Goal: Task Accomplishment & Management: Manage account settings

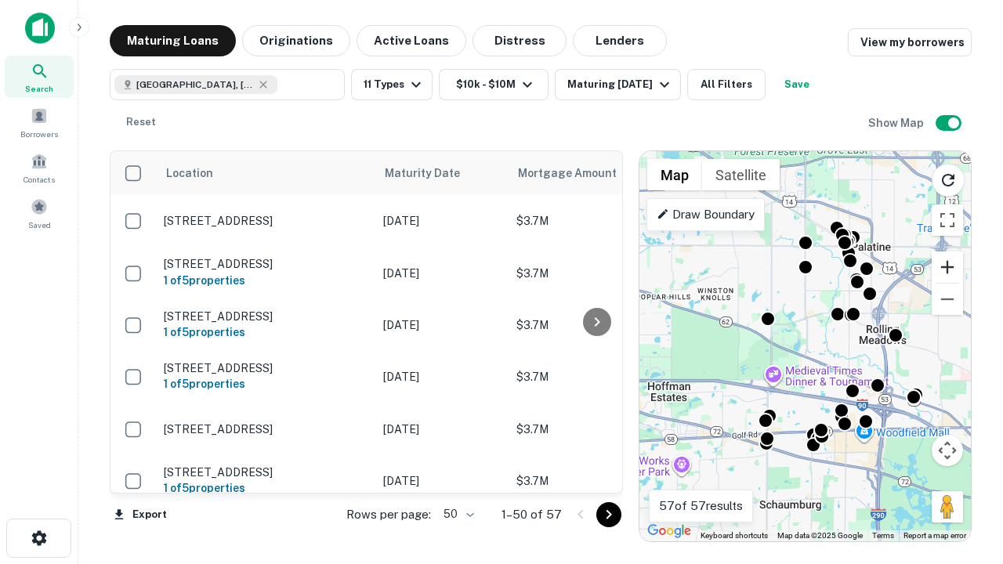
click at [947, 267] on button "Zoom in" at bounding box center [946, 266] width 31 height 31
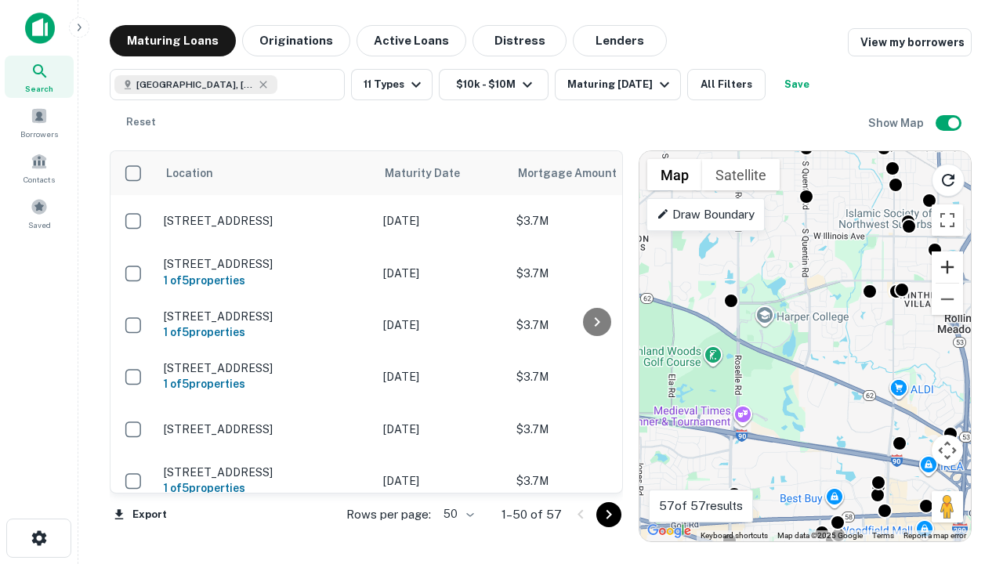
click at [947, 267] on button "Zoom in" at bounding box center [946, 266] width 31 height 31
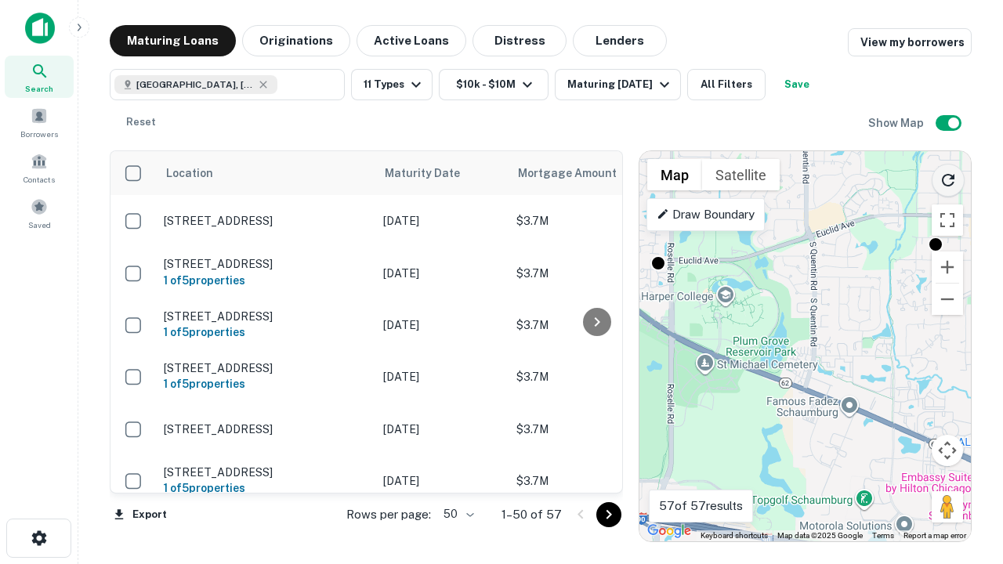
click at [948, 177] on icon "Reload search area" at bounding box center [947, 180] width 19 height 19
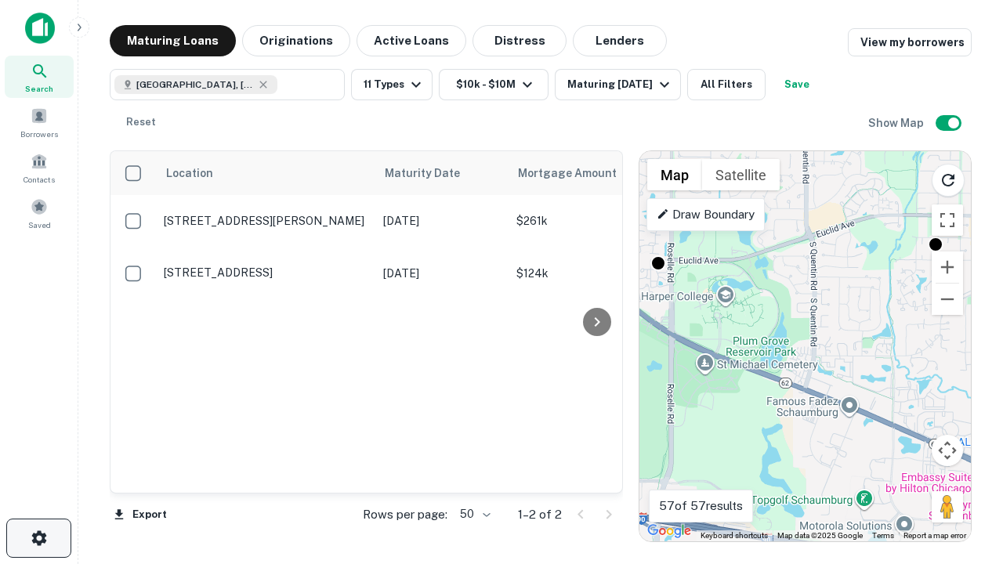
click at [38, 538] on icon "button" at bounding box center [39, 538] width 19 height 19
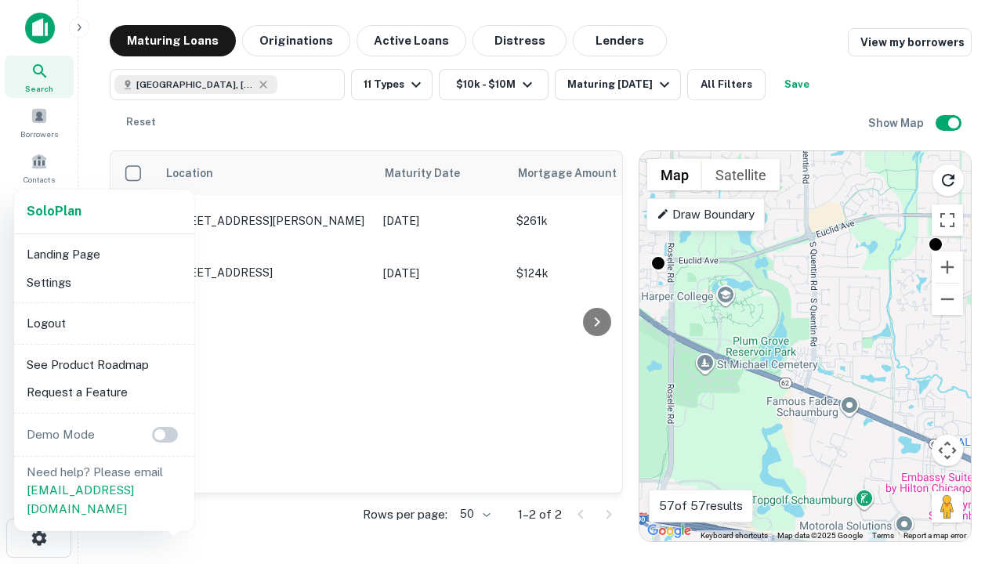
click at [103, 323] on li "Logout" at bounding box center [104, 323] width 168 height 28
